Goal: Check status: Check status

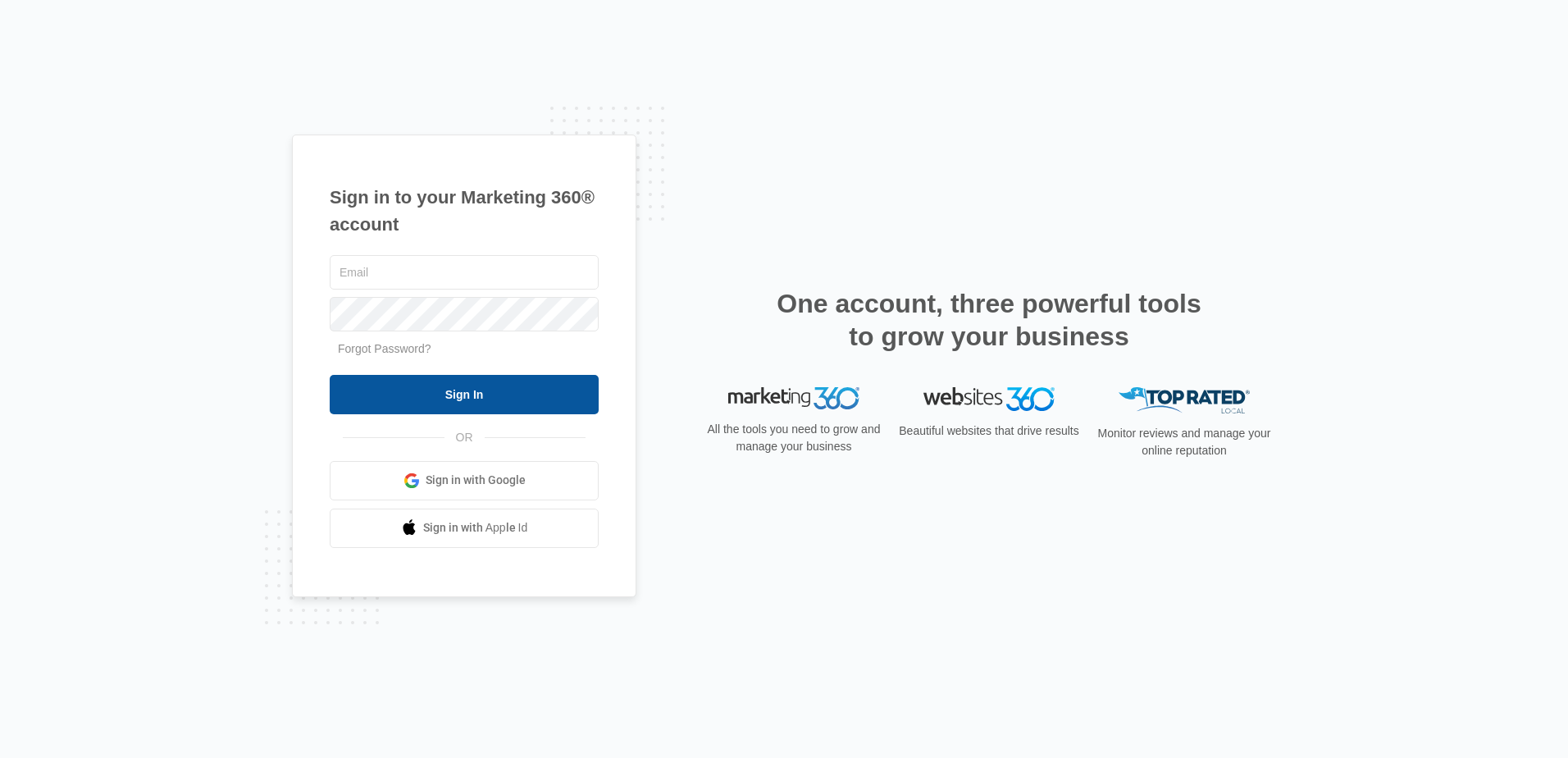
type input "[PERSON_NAME][EMAIL_ADDRESS][DOMAIN_NAME]"
click at [409, 398] on input "Sign In" at bounding box center [464, 394] width 269 height 40
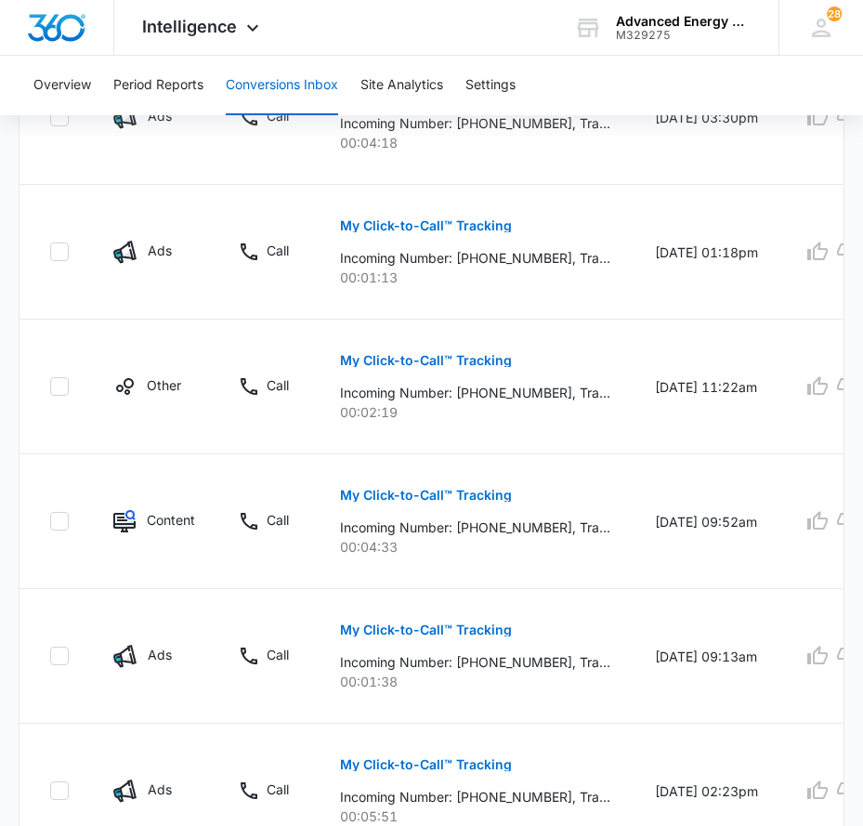
scroll to position [1842, 0]
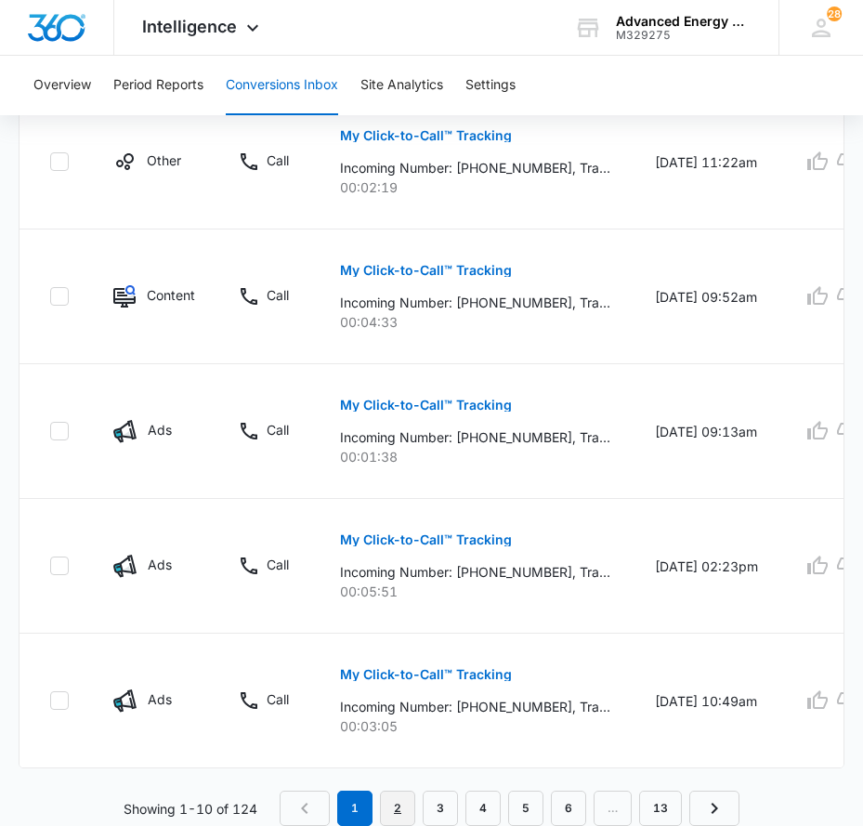
click at [400, 801] on link "2" at bounding box center [397, 807] width 35 height 35
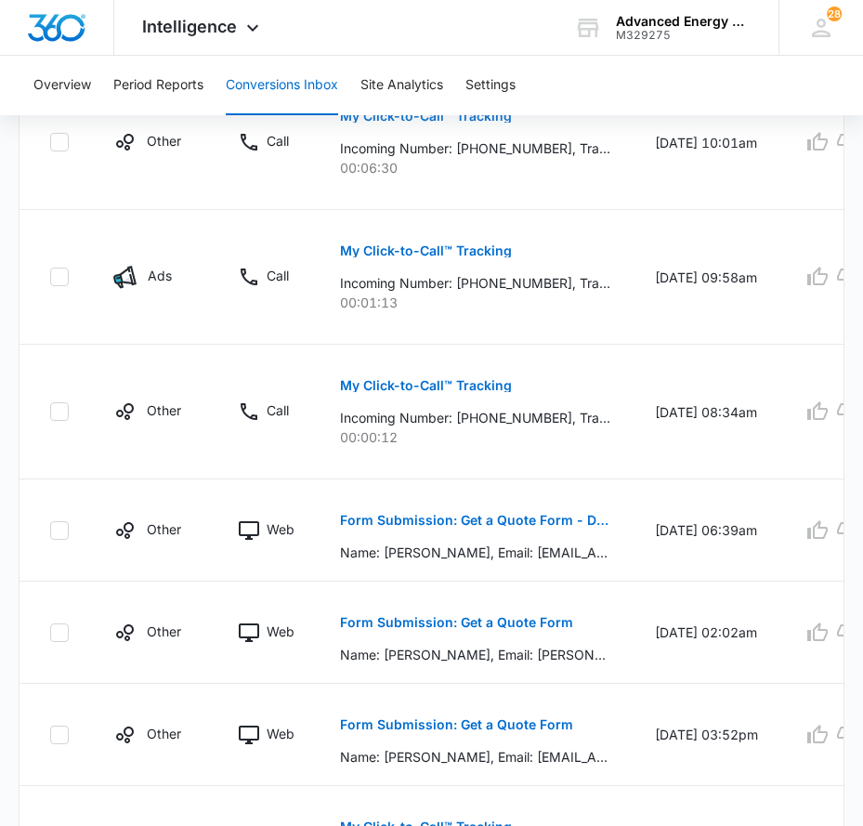
scroll to position [1745, 0]
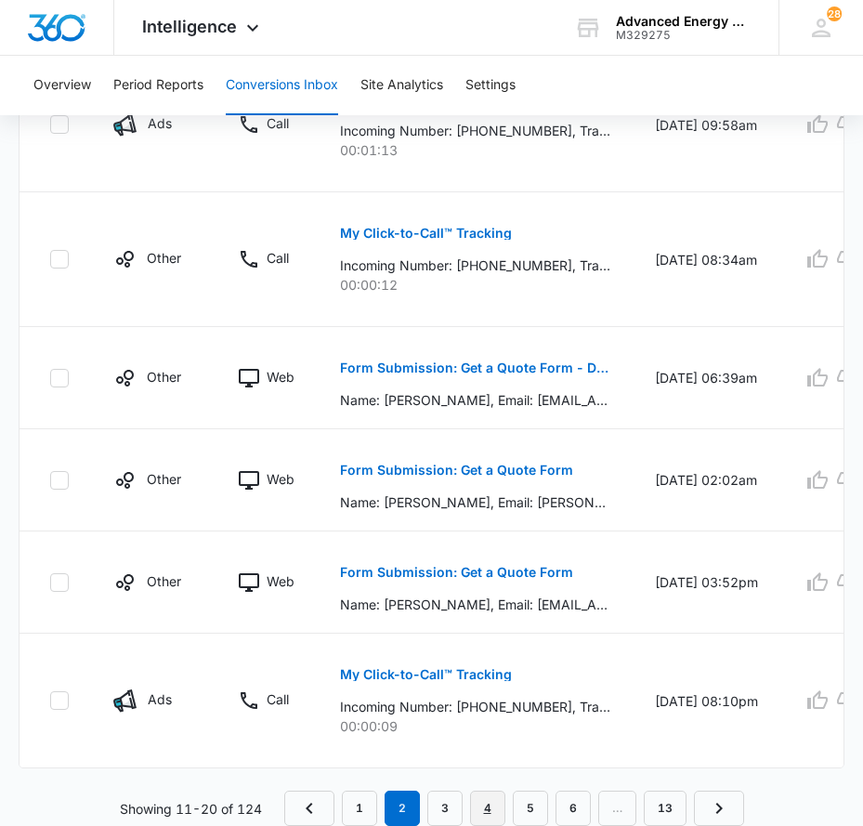
click at [492, 811] on link "4" at bounding box center [487, 807] width 35 height 35
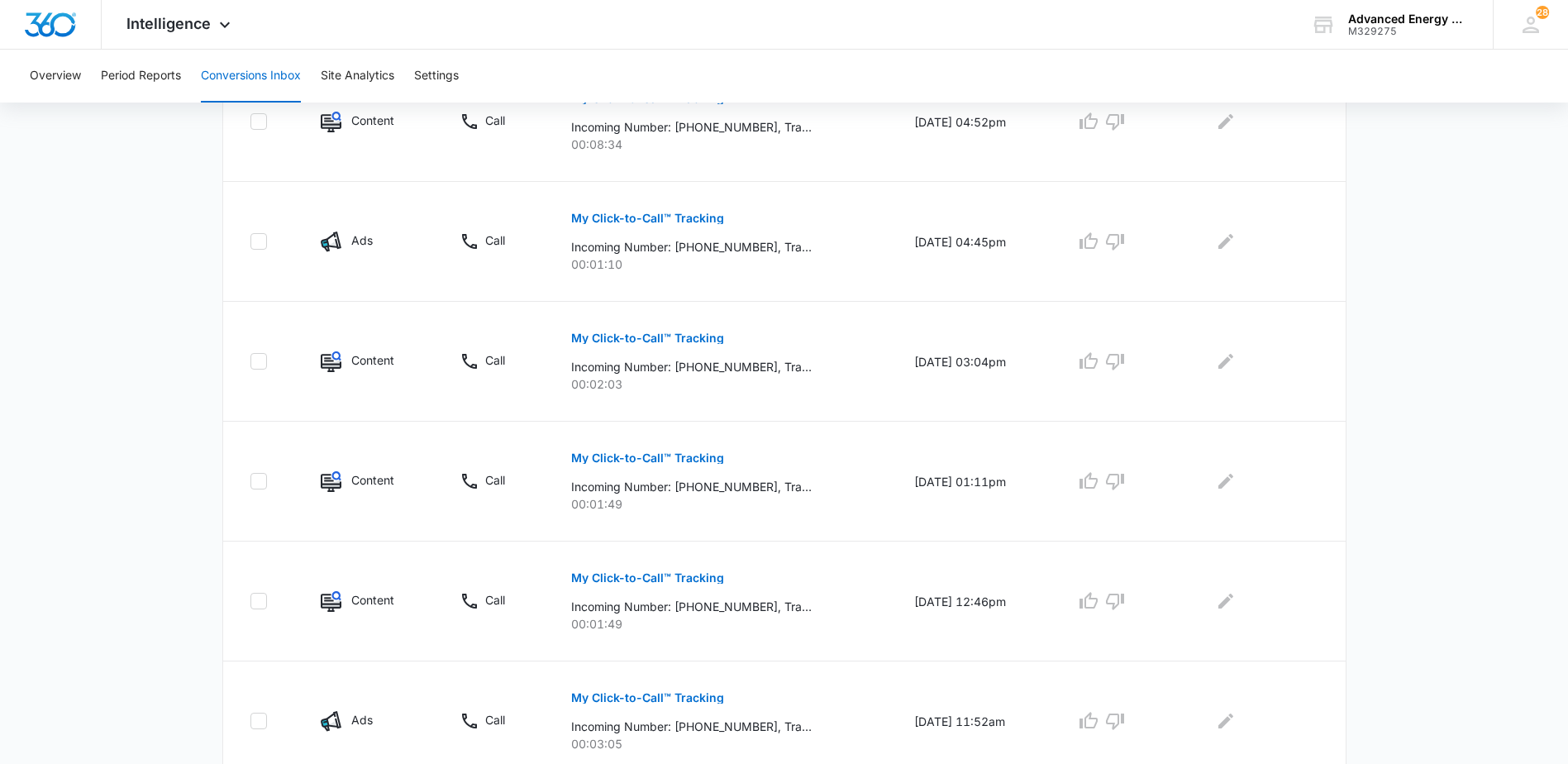
scroll to position [979, 0]
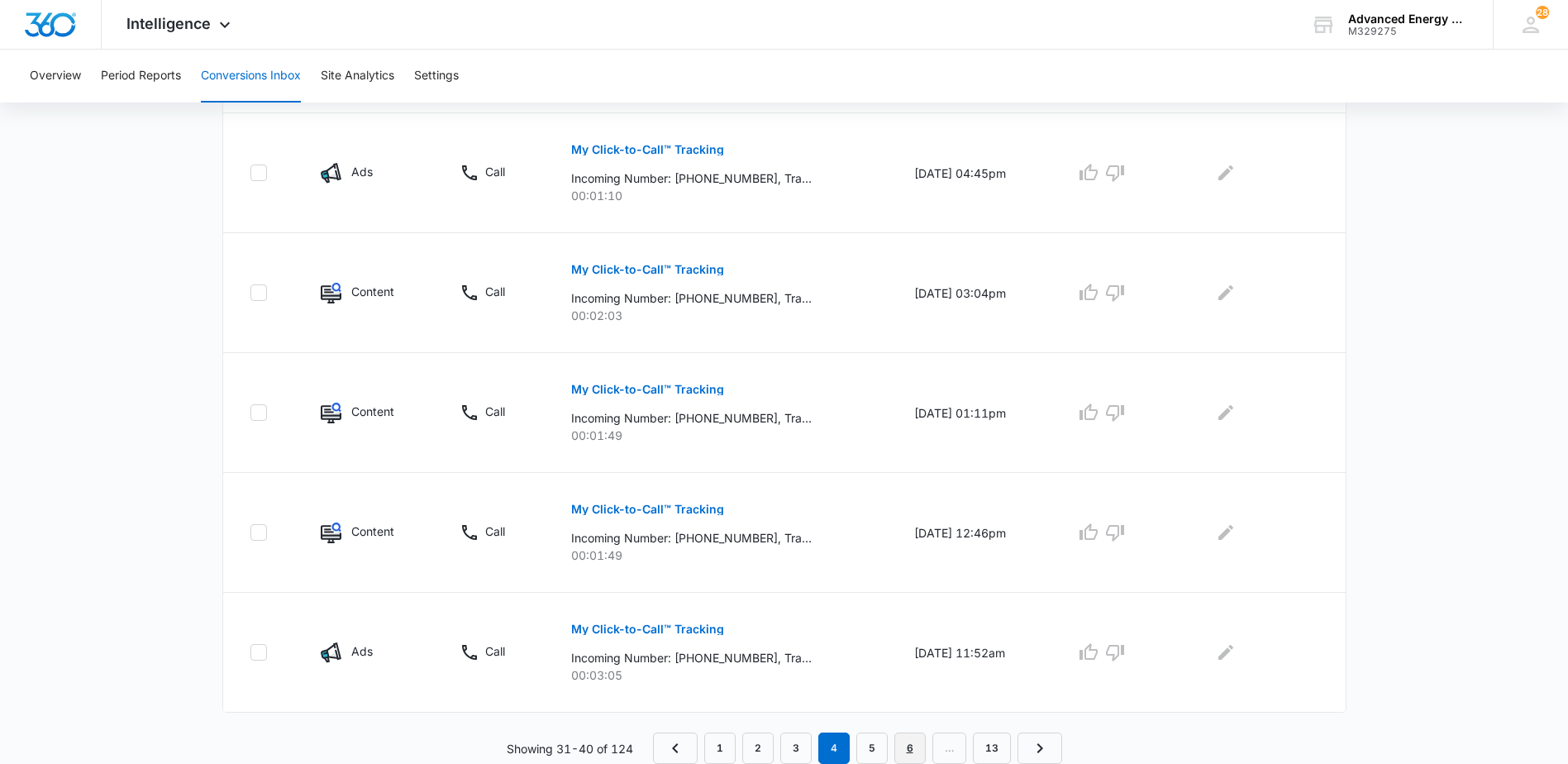
click at [905, 748] on link "6" at bounding box center [909, 748] width 31 height 31
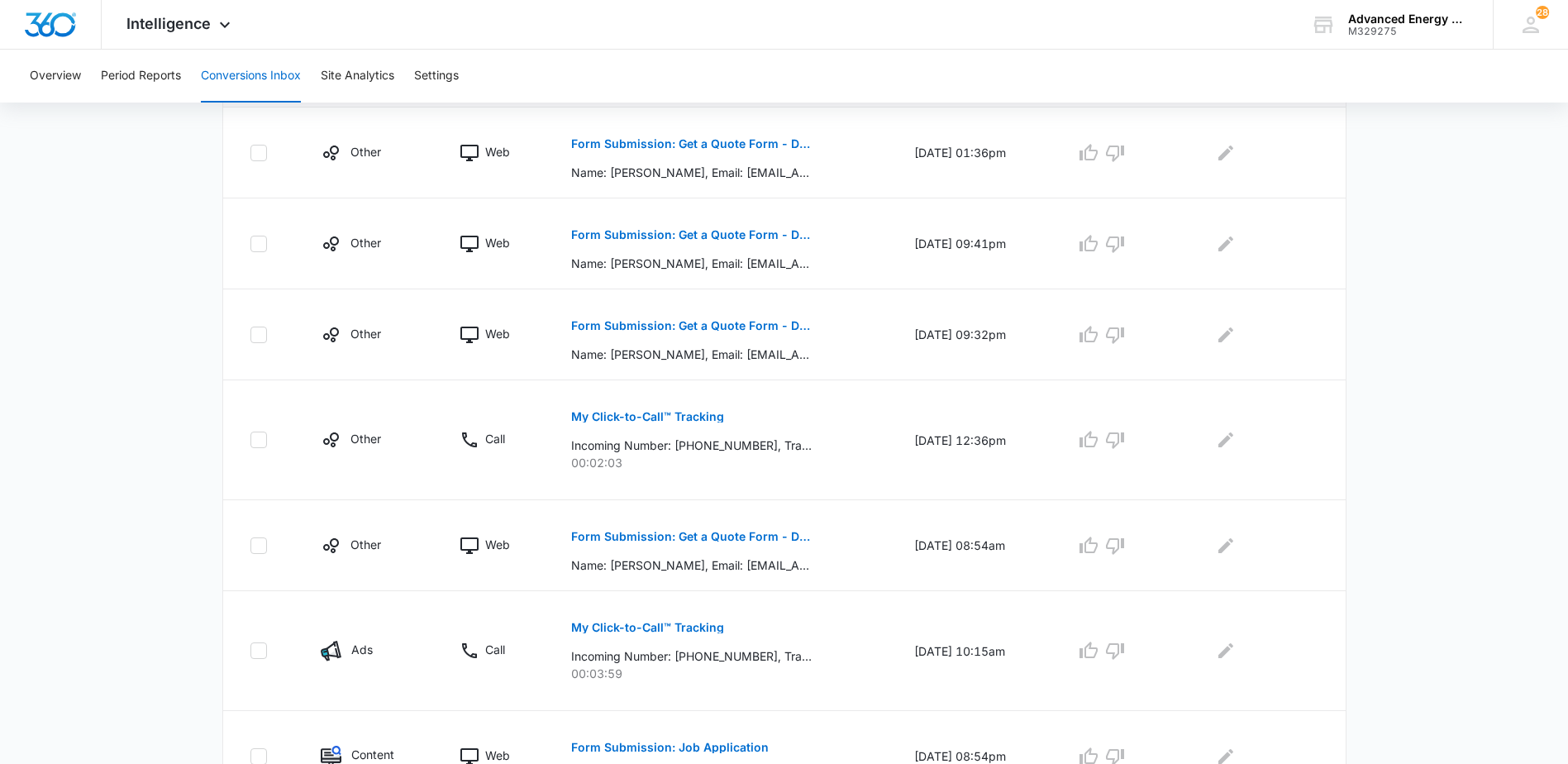
scroll to position [662, 0]
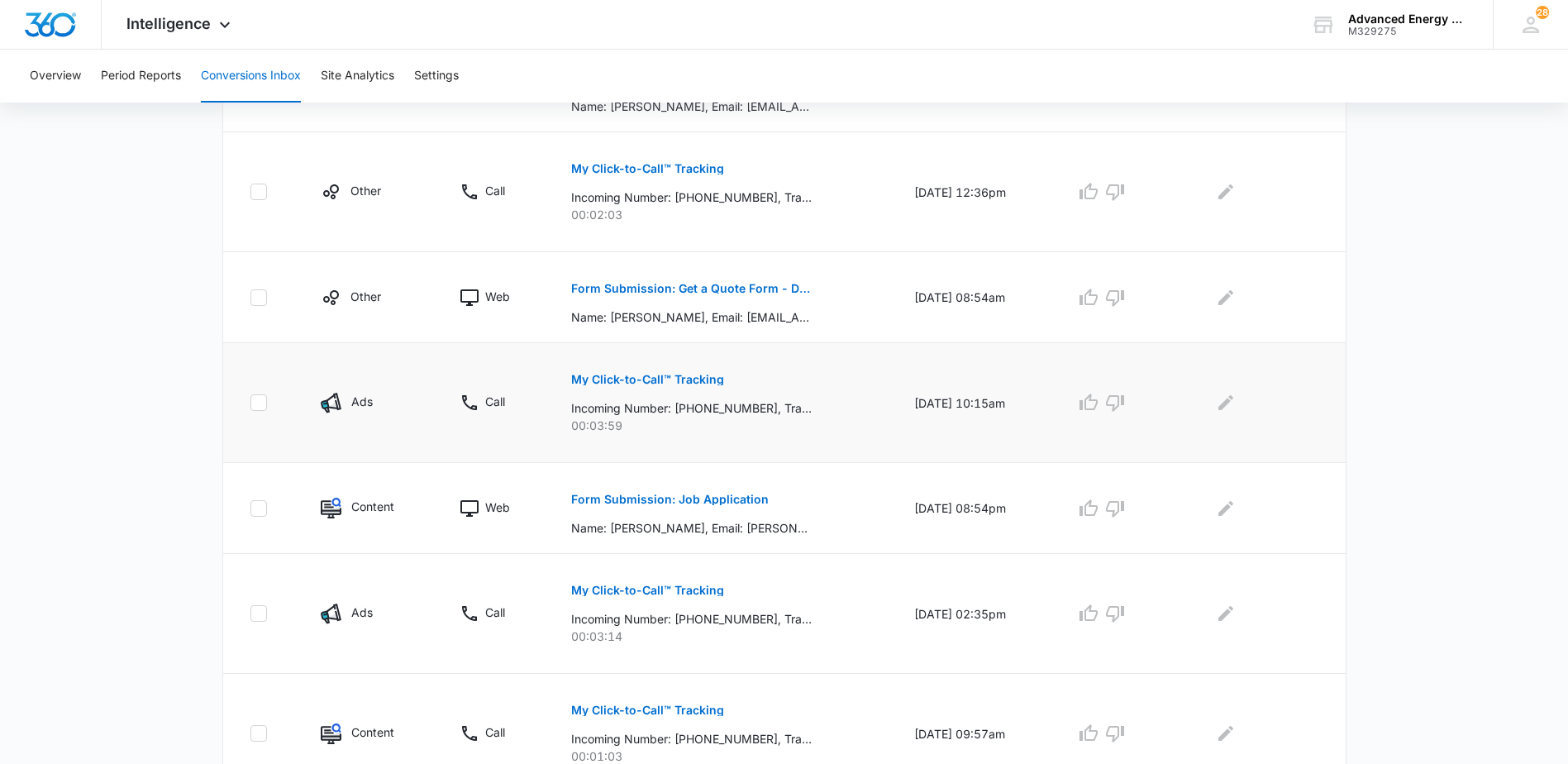
click at [619, 383] on p "My Click-to-Call™ Tracking" at bounding box center [648, 379] width 153 height 12
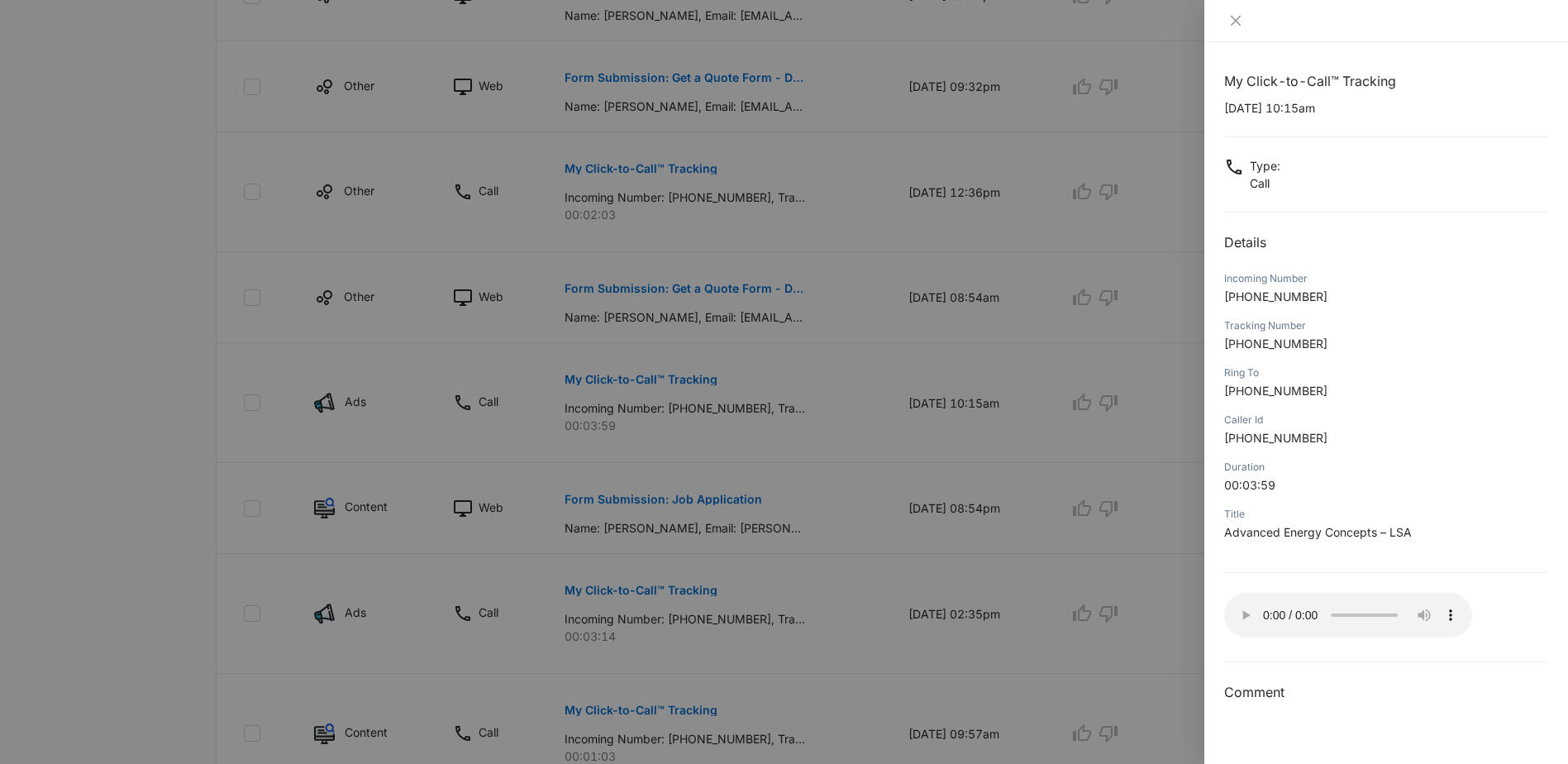
click at [727, 569] on div at bounding box center [784, 382] width 1568 height 764
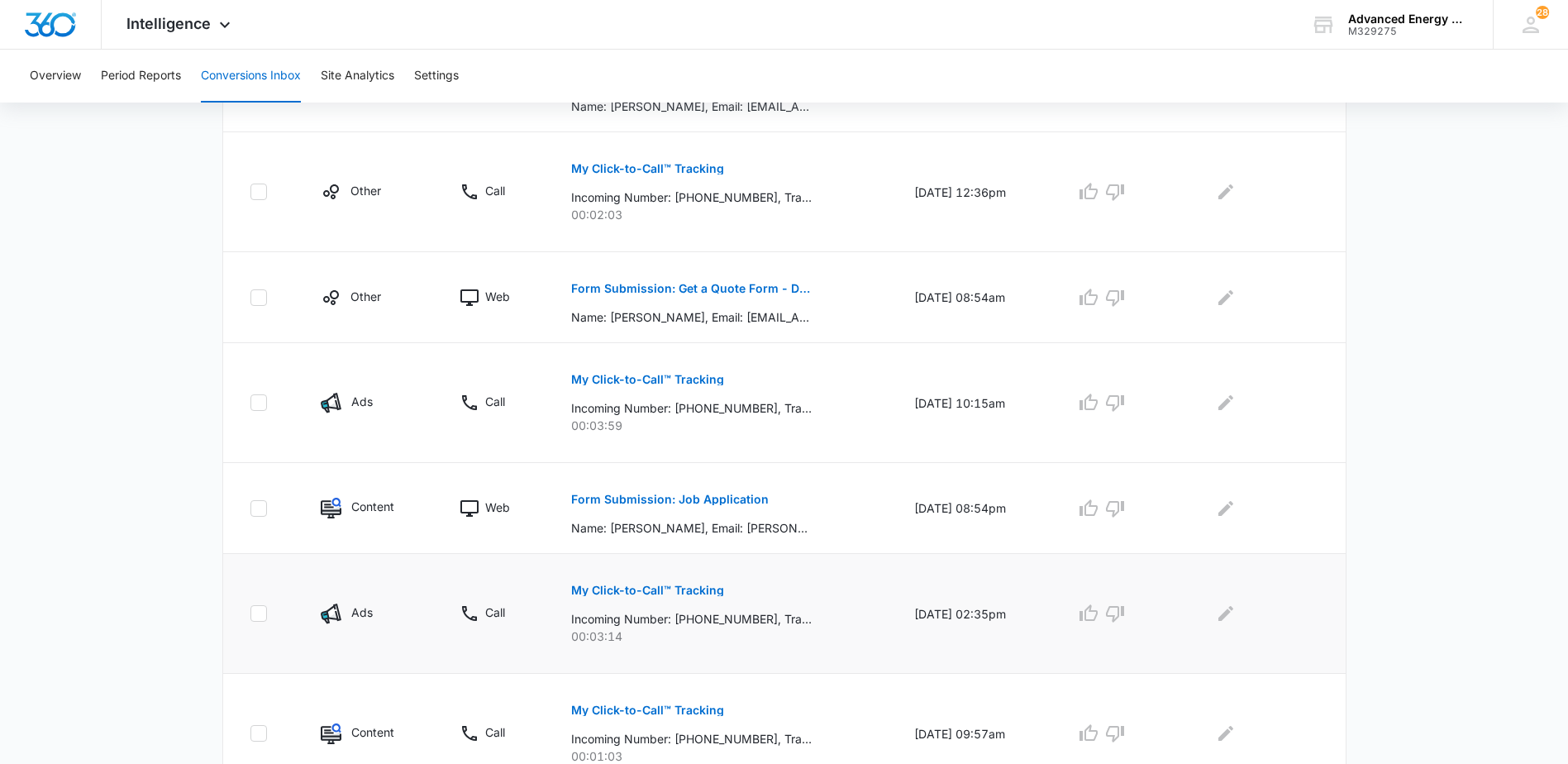
click at [639, 594] on p "My Click-to-Call™ Tracking" at bounding box center [648, 590] width 153 height 12
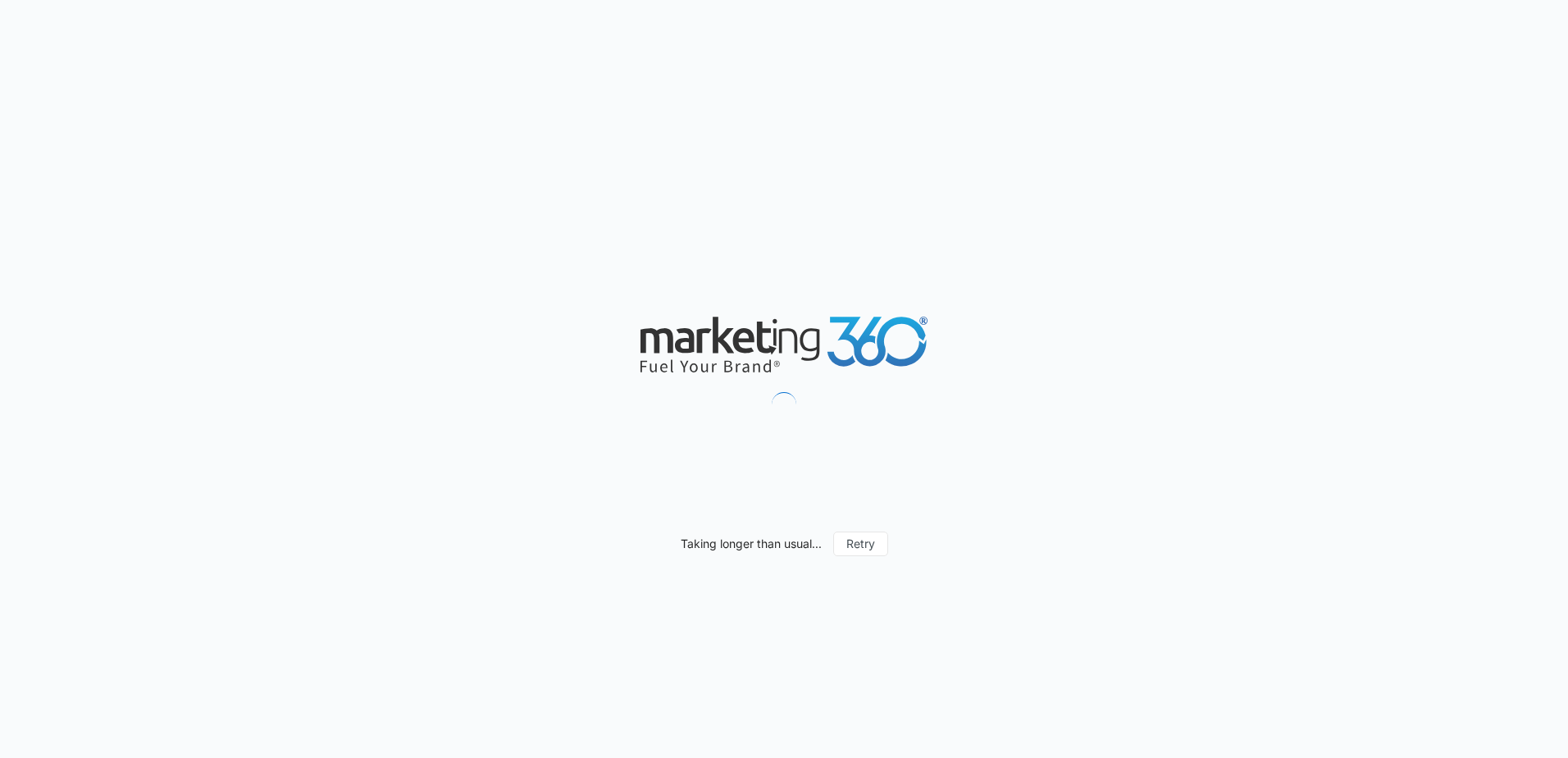
type input "[DATE]"
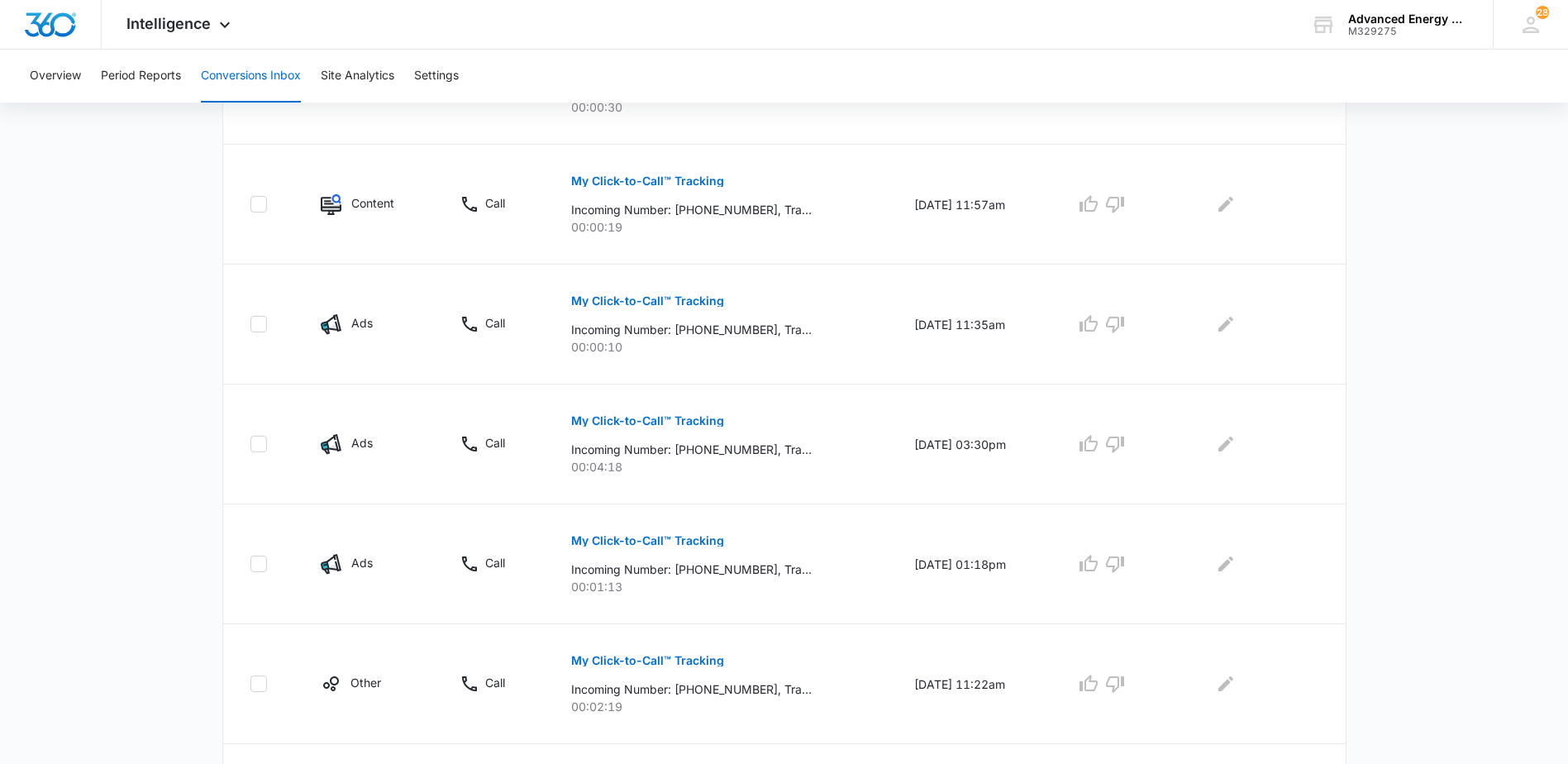
scroll to position [1007, 0]
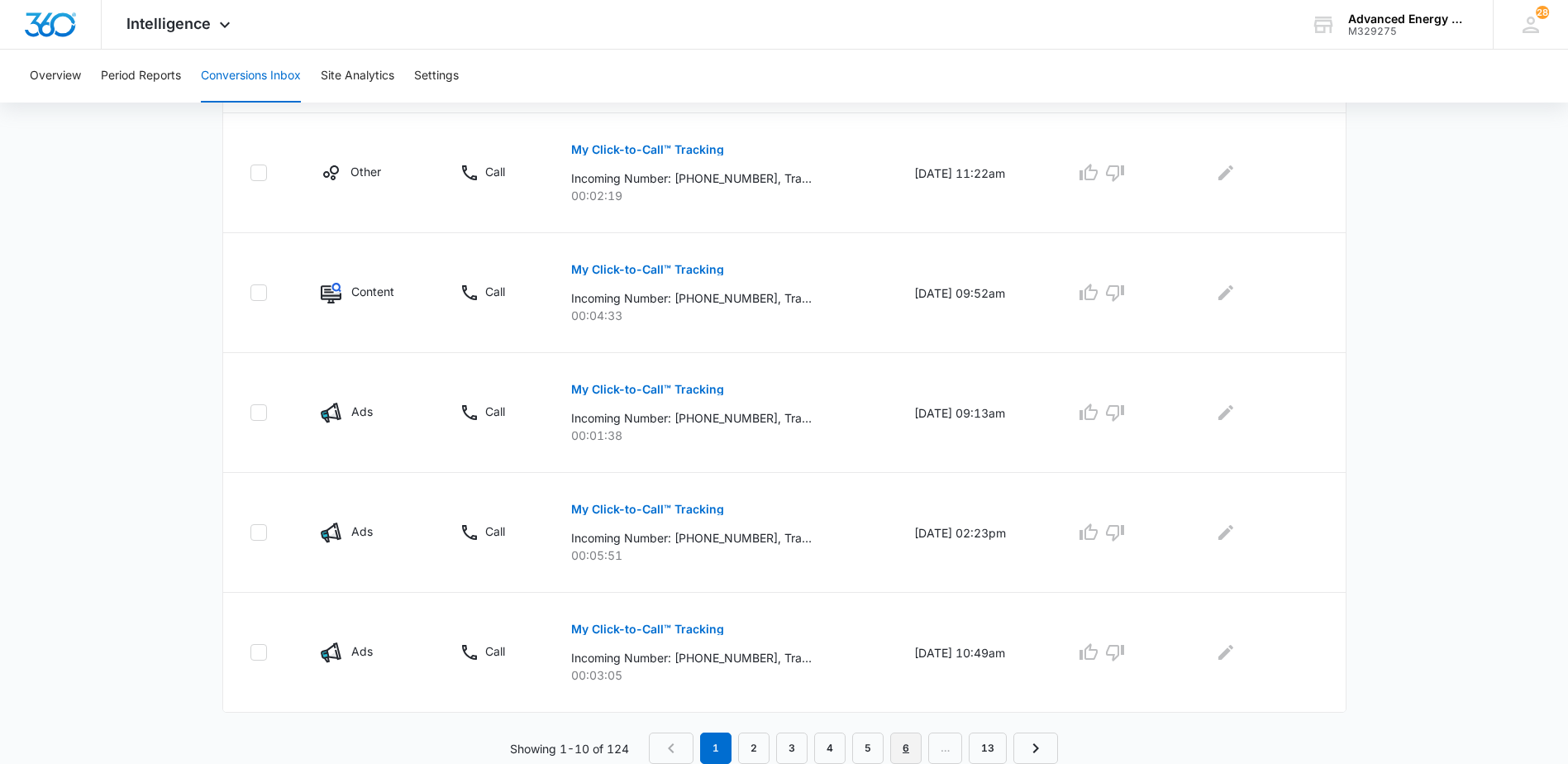
click at [901, 753] on link "6" at bounding box center [905, 748] width 31 height 31
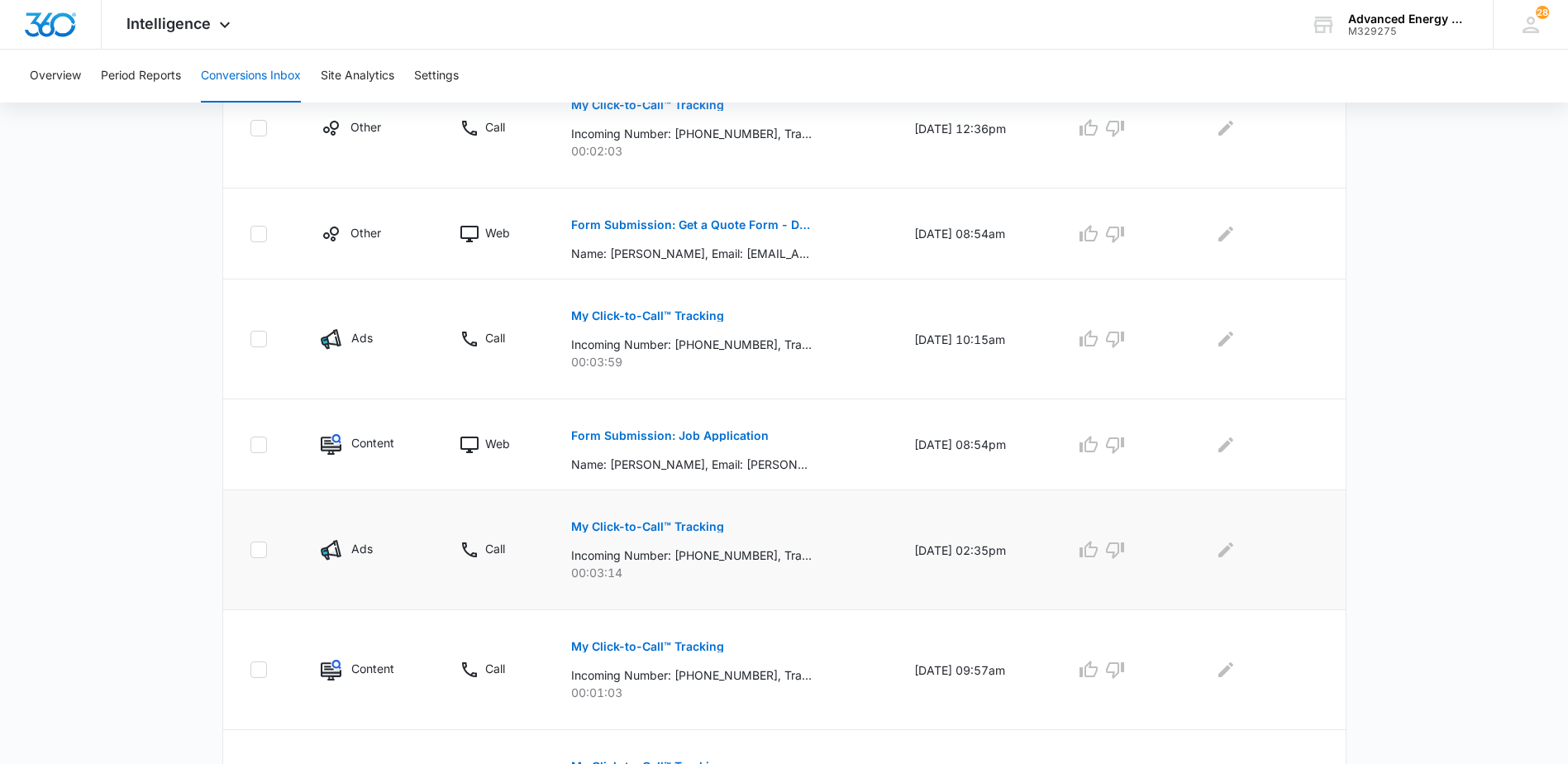
scroll to position [744, 0]
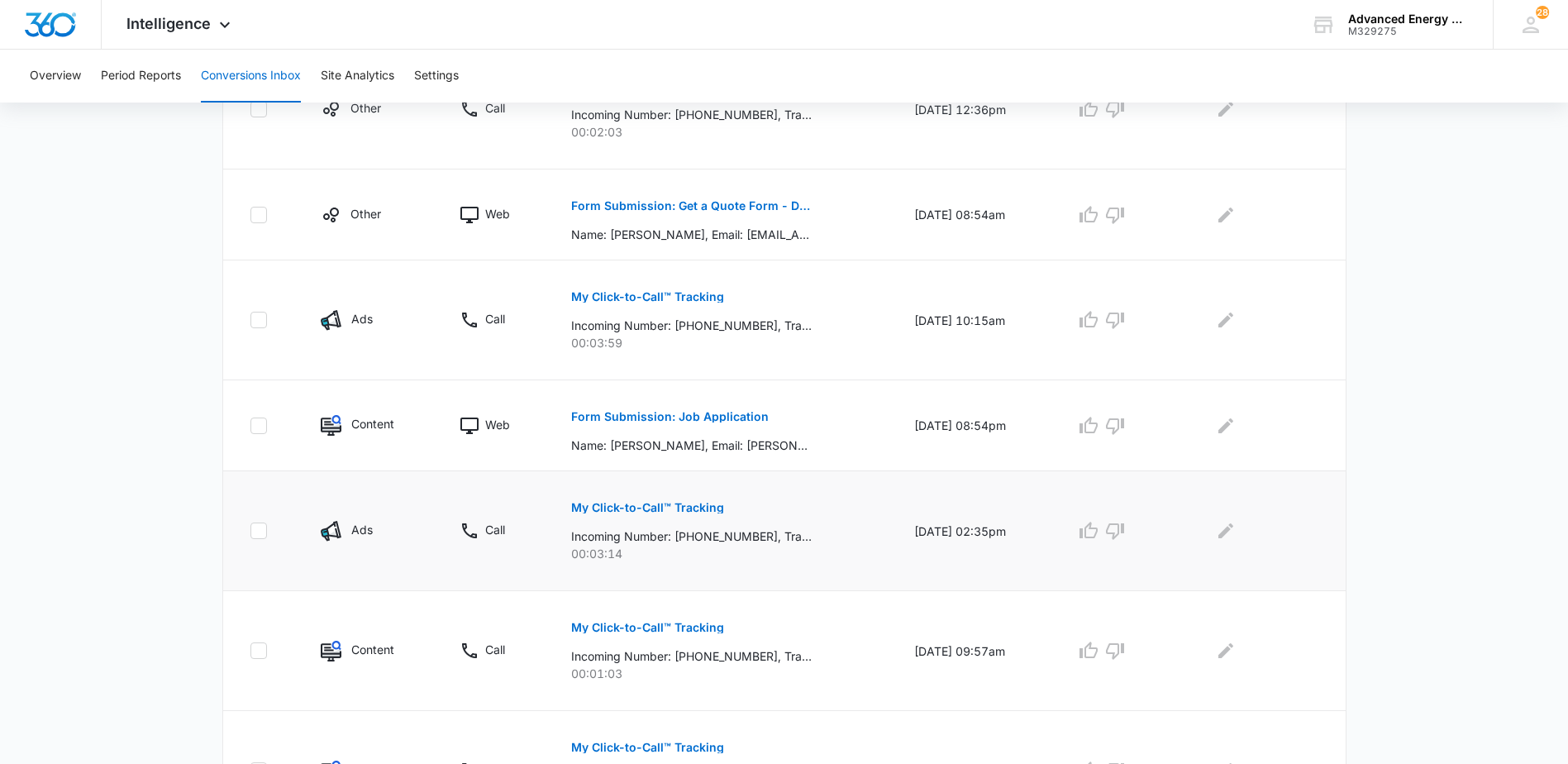
click at [667, 508] on p "My Click-to-Call™ Tracking" at bounding box center [648, 508] width 153 height 12
